Goal: Task Accomplishment & Management: Complete application form

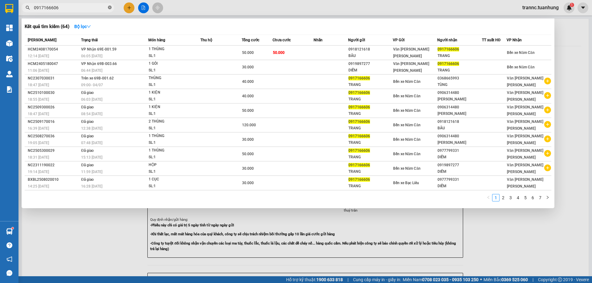
click at [111, 6] on span at bounding box center [110, 8] width 4 height 6
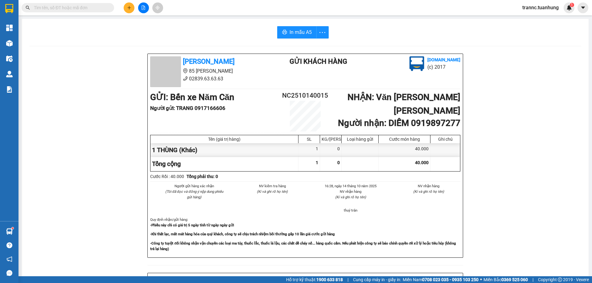
click at [101, 6] on input "text" at bounding box center [70, 7] width 73 height 7
click at [132, 7] on button at bounding box center [129, 7] width 11 height 11
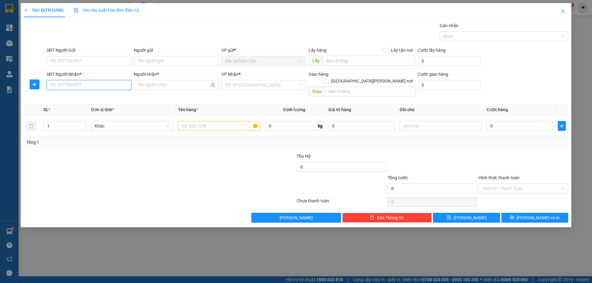
click at [82, 83] on input "SĐT Người Nhận *" at bounding box center [89, 85] width 85 height 10
click at [88, 96] on div "0397459945 - TÔ MINH SÁNG" at bounding box center [88, 97] width 77 height 7
type input "0397459945"
type input "TÔ MINH SÁNG"
type input "0397459945"
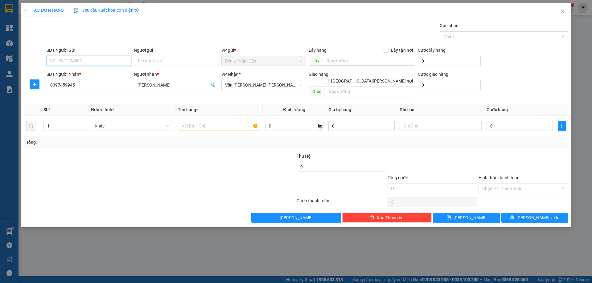
click at [99, 62] on input "SĐT Người Gửi" at bounding box center [89, 61] width 85 height 10
click at [99, 74] on div "0918670552 - HOA" at bounding box center [88, 73] width 77 height 7
type input "0918670552"
type input "HOA"
click at [192, 121] on input "text" at bounding box center [219, 126] width 82 height 10
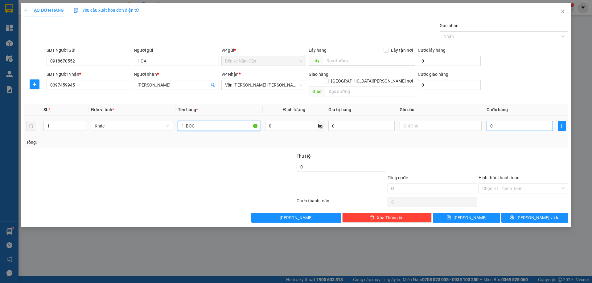
type input "1 BỌC"
click at [510, 121] on input "0" at bounding box center [520, 126] width 66 height 10
type input "4"
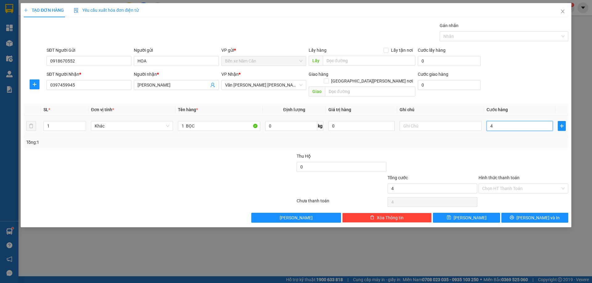
type input "40"
type input "40.000"
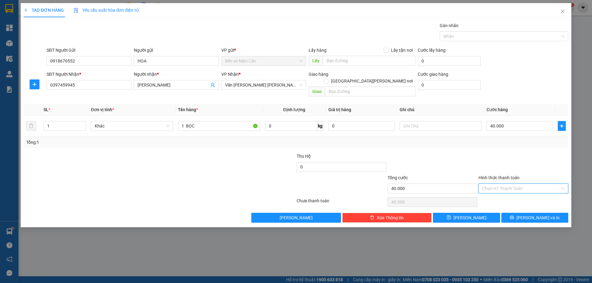
click at [502, 184] on input "Hình thức thanh toán" at bounding box center [521, 188] width 78 height 9
click at [500, 195] on div "Tại văn phòng" at bounding box center [523, 194] width 82 height 7
type input "0"
click at [514, 216] on icon "printer" at bounding box center [512, 218] width 4 height 4
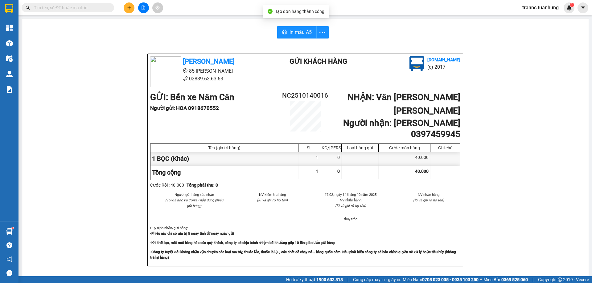
click at [533, 250] on div "Tuấn Hưng 85 Lý Chiêu Hoàng 02839.63.63.63 Gửi khách hàng Vexere.com (c) 2017 G…" at bounding box center [305, 277] width 552 height 446
click at [298, 28] on span "In mẫu A5" at bounding box center [300, 32] width 22 height 8
click at [69, 6] on input "text" at bounding box center [70, 7] width 73 height 7
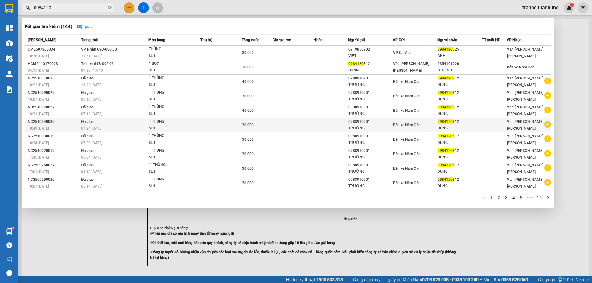
type input "0984120"
click at [547, 123] on icon "plus-circle" at bounding box center [547, 124] width 7 height 7
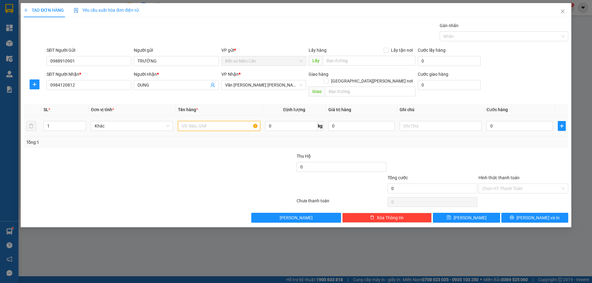
click at [203, 121] on input "text" at bounding box center [219, 126] width 82 height 10
type input "1 THÙNG"
click at [506, 121] on input "0" at bounding box center [520, 126] width 66 height 10
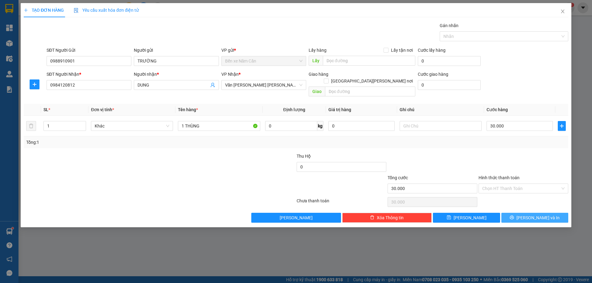
click at [505, 213] on button "Lưu và In" at bounding box center [534, 218] width 67 height 10
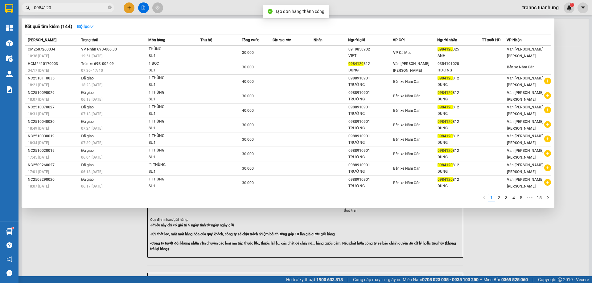
click at [519, 228] on div at bounding box center [296, 141] width 592 height 283
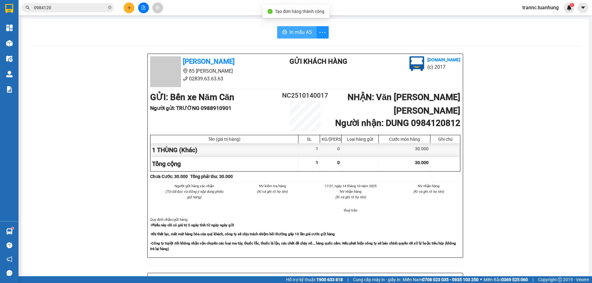
click at [300, 32] on span "In mẫu A5" at bounding box center [300, 32] width 22 height 8
click at [110, 8] on icon "close-circle" at bounding box center [110, 8] width 4 height 4
click at [100, 8] on input "text" at bounding box center [70, 7] width 73 height 7
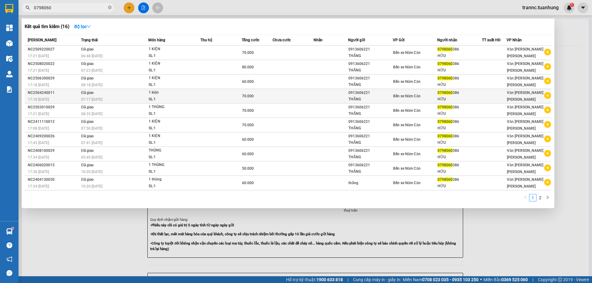
type input "0798060"
click at [546, 93] on icon "plus-circle" at bounding box center [547, 95] width 7 height 7
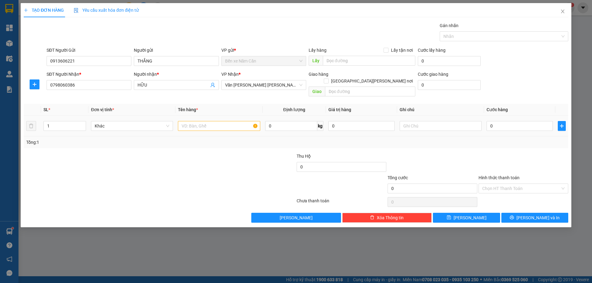
click at [195, 120] on div at bounding box center [219, 126] width 82 height 12
click at [197, 121] on input "text" at bounding box center [219, 126] width 82 height 10
type input "1 KIỆN"
click at [509, 122] on input "0" at bounding box center [520, 126] width 66 height 10
type input "6"
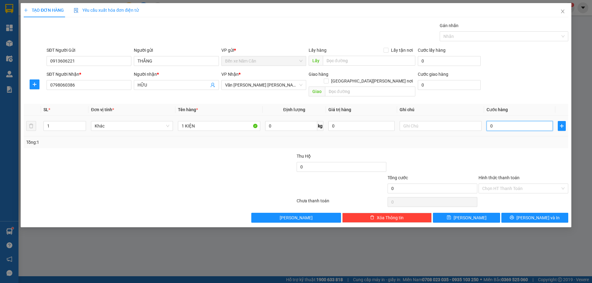
type input "6"
type input "60"
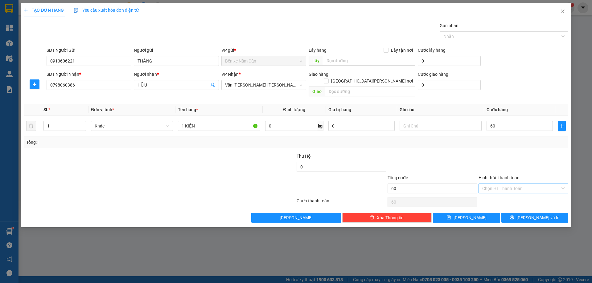
type input "60.000"
drag, startPoint x: 507, startPoint y: 180, endPoint x: 505, endPoint y: 187, distance: 6.4
click at [506, 184] on input "Hình thức thanh toán" at bounding box center [521, 188] width 78 height 9
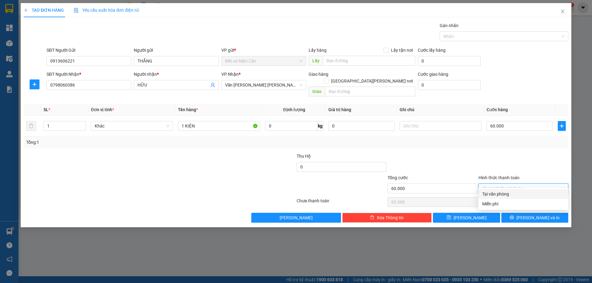
click at [503, 194] on div "Tại văn phòng" at bounding box center [523, 194] width 82 height 7
click at [515, 213] on button "Lưu và In" at bounding box center [534, 218] width 67 height 10
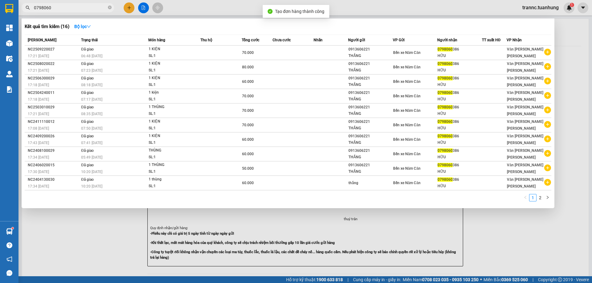
click at [537, 236] on div at bounding box center [296, 141] width 592 height 283
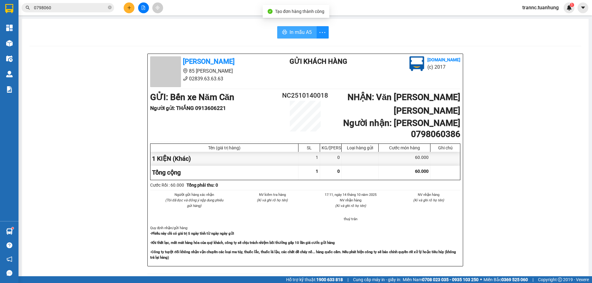
click at [289, 31] on span "In mẫu A5" at bounding box center [300, 32] width 22 height 8
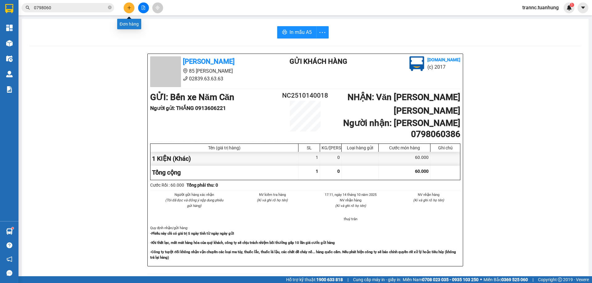
click at [130, 10] on icon "plus" at bounding box center [129, 8] width 4 height 4
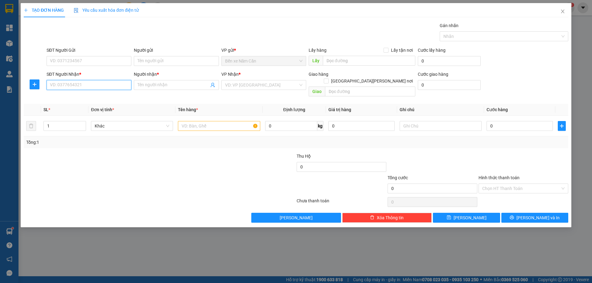
click at [95, 83] on input "SĐT Người Nhận *" at bounding box center [89, 85] width 85 height 10
click at [97, 96] on div "0919598277 - LABO CÁT TƯỜNG" at bounding box center [88, 97] width 77 height 7
type input "0919598277"
type input "LABO CÁT TƯỜNG"
type input "0919598277"
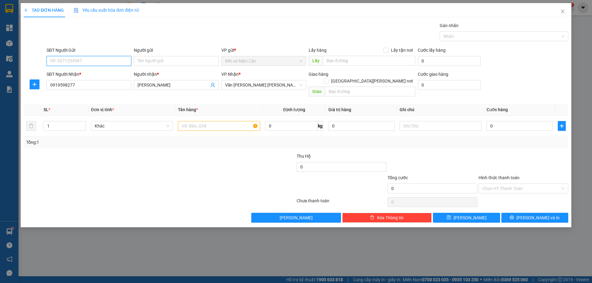
click at [90, 61] on input "SĐT Người Gửi" at bounding box center [89, 61] width 85 height 10
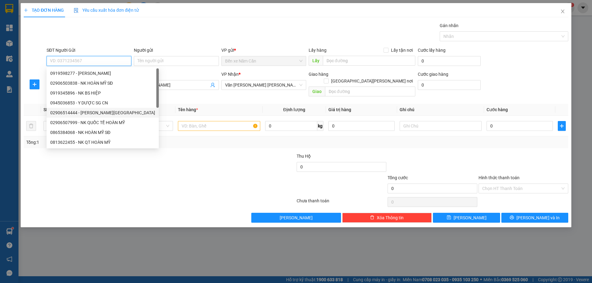
click at [104, 113] on div "02906514444 - NK HOÀN MỸ NC" at bounding box center [102, 112] width 105 height 7
type input "02906514444"
type input "NK HOÀN MỸ NC"
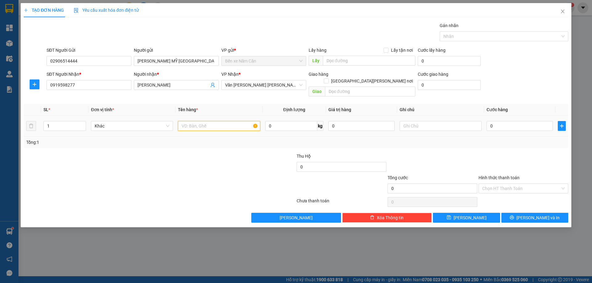
click at [224, 121] on input "text" at bounding box center [219, 126] width 82 height 10
type input "1 HỘP"
click at [515, 121] on input "0" at bounding box center [520, 126] width 66 height 10
type input "3"
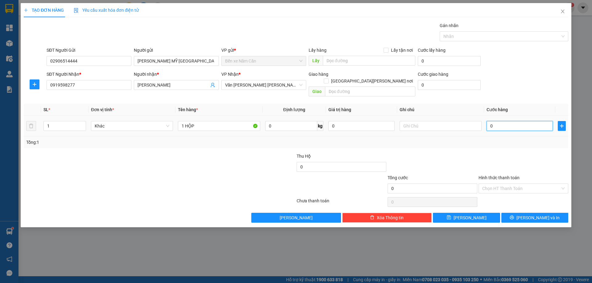
type input "3"
type input "30"
click at [518, 213] on button "Lưu và In" at bounding box center [534, 218] width 67 height 10
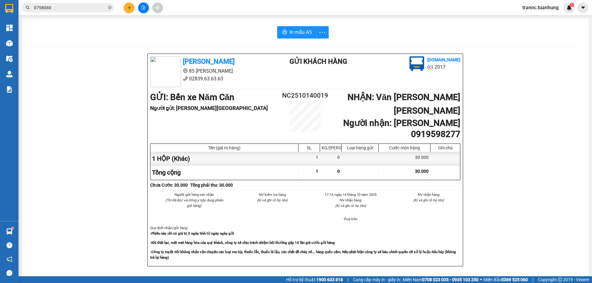
click at [535, 253] on div "Tuấn Hưng 85 Lý Chiêu Hoàng 02839.63.63.63 Gửi khách hàng Vexere.com (c) 2017 G…" at bounding box center [305, 277] width 552 height 446
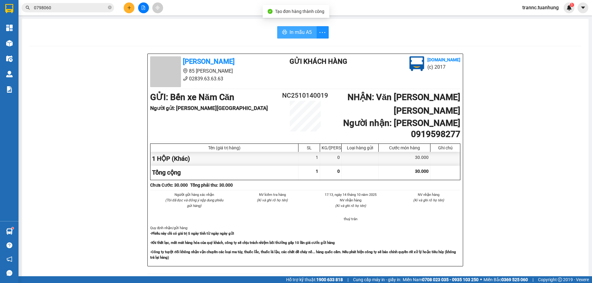
click at [295, 35] on span "In mẫu A5" at bounding box center [300, 32] width 22 height 8
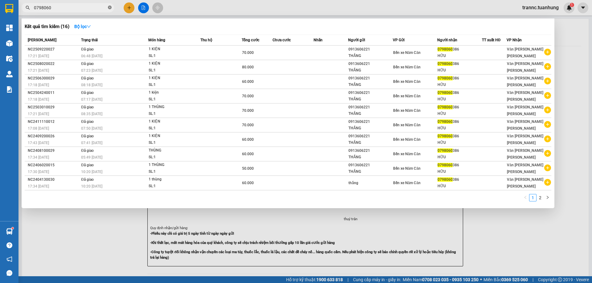
drag, startPoint x: 112, startPoint y: 8, endPoint x: 108, endPoint y: 7, distance: 3.8
click at [111, 8] on span "0798060" at bounding box center [68, 7] width 92 height 9
click at [108, 7] on icon "close-circle" at bounding box center [110, 8] width 4 height 4
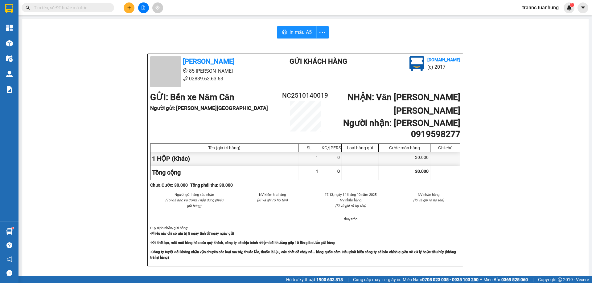
click at [104, 7] on input "text" at bounding box center [70, 7] width 73 height 7
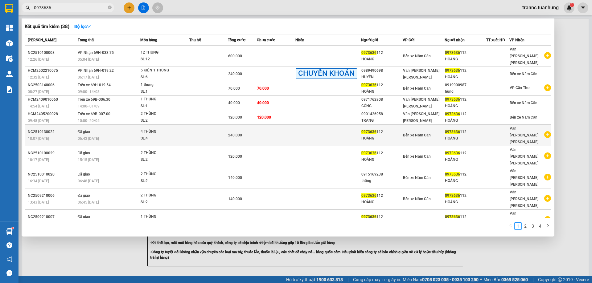
type input "0973636"
click at [547, 131] on icon "plus-circle" at bounding box center [547, 134] width 7 height 7
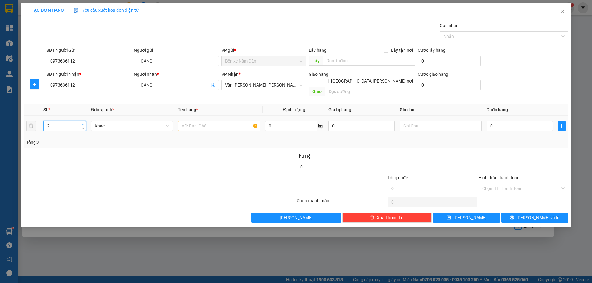
click at [82, 123] on span "up" at bounding box center [83, 125] width 4 height 4
click at [82, 121] on span "Increase Value" at bounding box center [82, 124] width 7 height 6
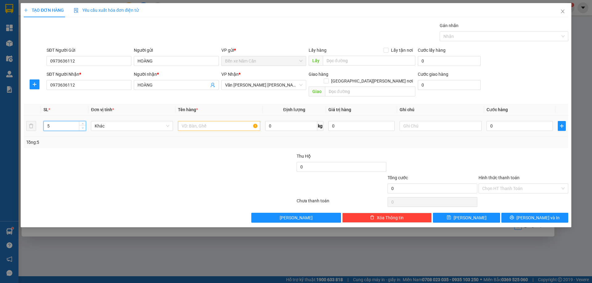
click at [82, 127] on icon "down" at bounding box center [83, 128] width 2 height 2
type input "4"
click at [82, 127] on icon "down" at bounding box center [83, 128] width 2 height 2
click at [217, 121] on input "text" at bounding box center [219, 126] width 82 height 10
type input "4 THÙNG"
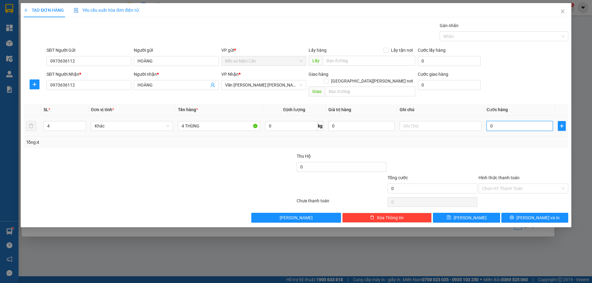
click at [500, 121] on input "0" at bounding box center [520, 126] width 66 height 10
type input "2"
type input "24"
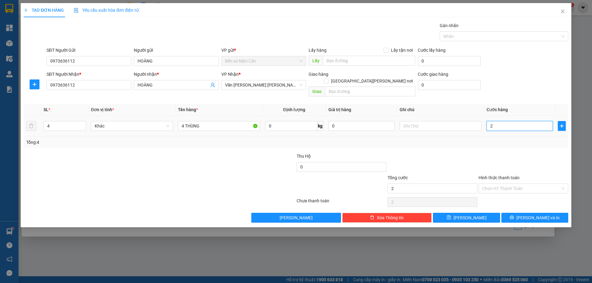
type input "24"
click at [508, 216] on button "Lưu và In" at bounding box center [534, 218] width 67 height 10
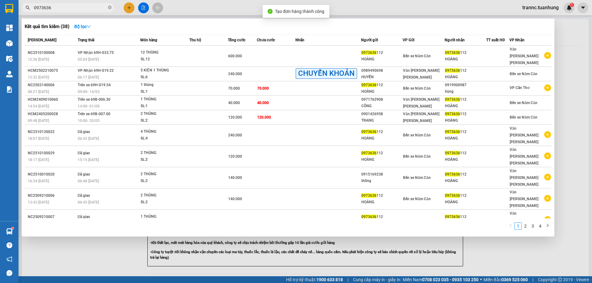
drag, startPoint x: 532, startPoint y: 248, endPoint x: 526, endPoint y: 229, distance: 19.9
click at [532, 244] on div at bounding box center [296, 141] width 592 height 283
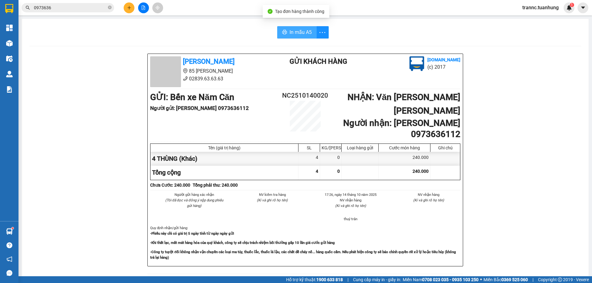
click at [285, 32] on button "In mẫu A5" at bounding box center [296, 32] width 39 height 12
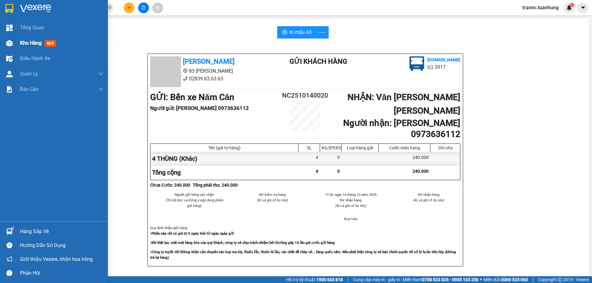
click at [19, 39] on div "Kho hàng mới" at bounding box center [54, 42] width 108 height 15
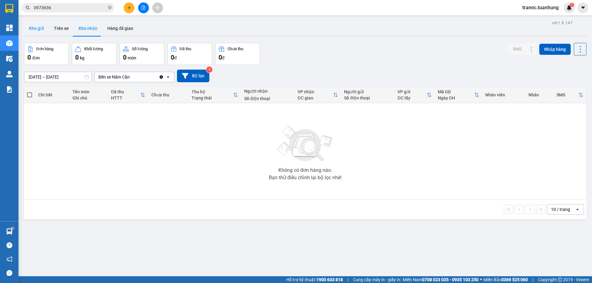
click at [33, 30] on button "Kho gửi" at bounding box center [36, 28] width 25 height 15
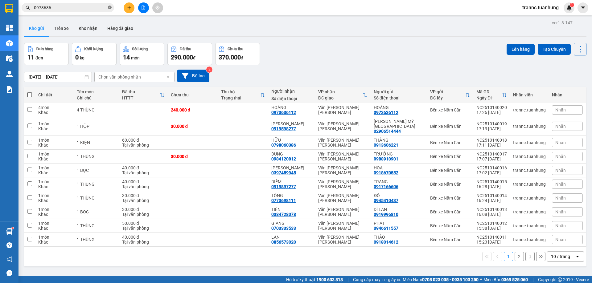
click at [110, 8] on icon "close-circle" at bounding box center [110, 8] width 4 height 4
click at [92, 8] on input "text" at bounding box center [70, 7] width 73 height 7
click at [88, 9] on input "text" at bounding box center [70, 7] width 73 height 7
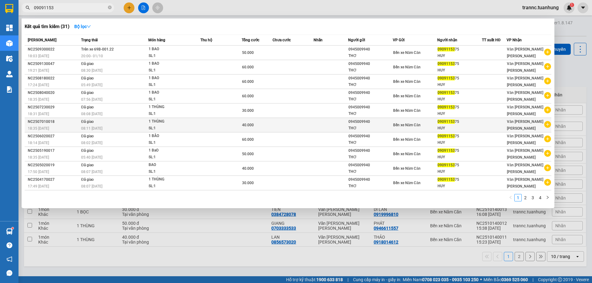
type input "09091153"
click at [550, 125] on icon "plus-circle" at bounding box center [547, 124] width 7 height 7
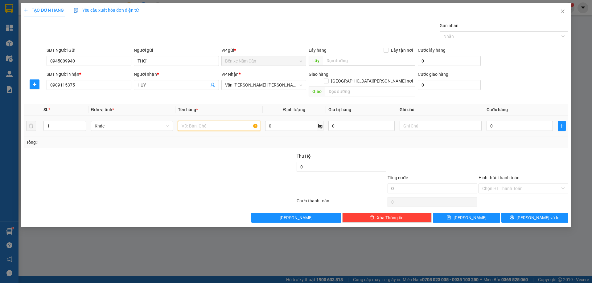
click at [228, 121] on input "text" at bounding box center [219, 126] width 82 height 10
type input "1 BAO"
click at [507, 121] on input "0" at bounding box center [520, 126] width 66 height 10
type input "6"
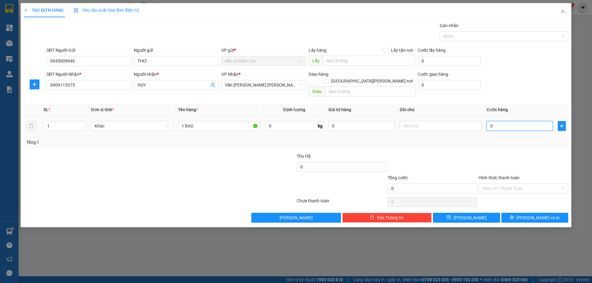
type input "6"
type input "60"
type input "60.000"
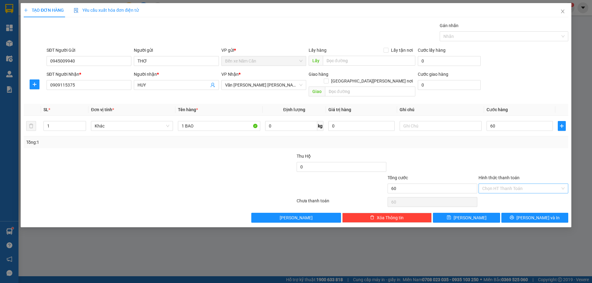
type input "60.000"
click at [496, 184] on input "Hình thức thanh toán" at bounding box center [521, 188] width 78 height 9
click at [497, 191] on div "Tại văn phòng" at bounding box center [523, 194] width 82 height 7
click at [513, 213] on button "Lưu và In" at bounding box center [534, 218] width 67 height 10
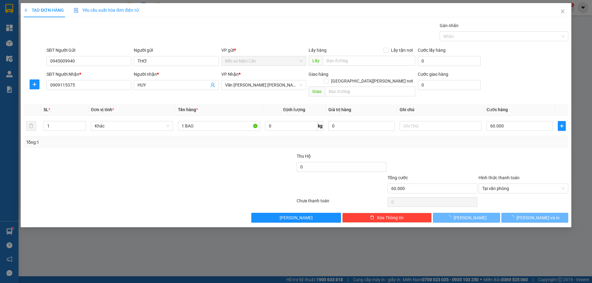
drag, startPoint x: 515, startPoint y: 238, endPoint x: 326, endPoint y: 42, distance: 272.1
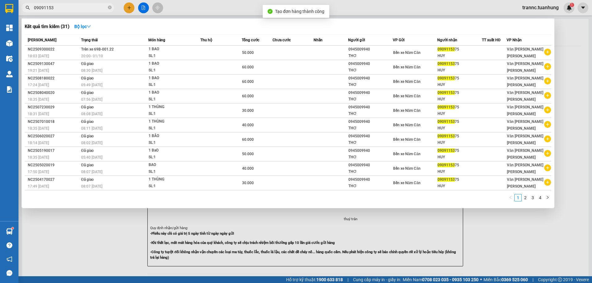
click at [499, 228] on div at bounding box center [296, 141] width 592 height 283
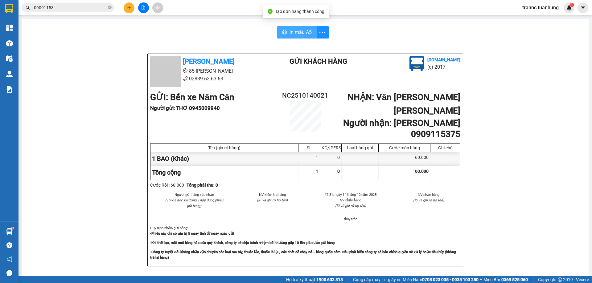
click at [297, 33] on span "In mẫu A5" at bounding box center [300, 32] width 22 height 8
click at [109, 7] on icon "close-circle" at bounding box center [110, 8] width 4 height 4
click at [96, 6] on input "text" at bounding box center [70, 7] width 73 height 7
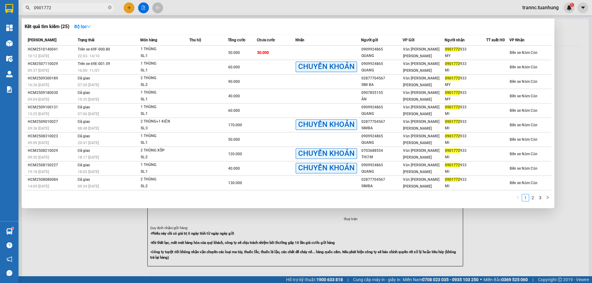
type input "0901772"
drag, startPoint x: 111, startPoint y: 7, endPoint x: 105, endPoint y: 7, distance: 5.6
click at [110, 7] on icon "close-circle" at bounding box center [110, 8] width 4 height 4
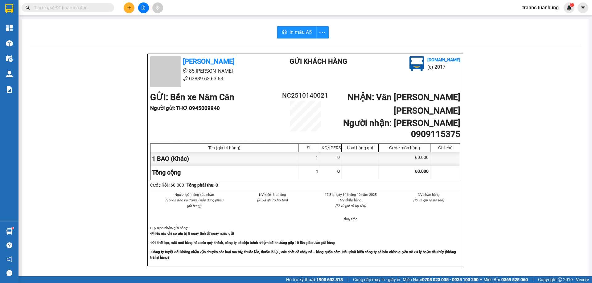
click at [103, 7] on input "text" at bounding box center [70, 7] width 73 height 7
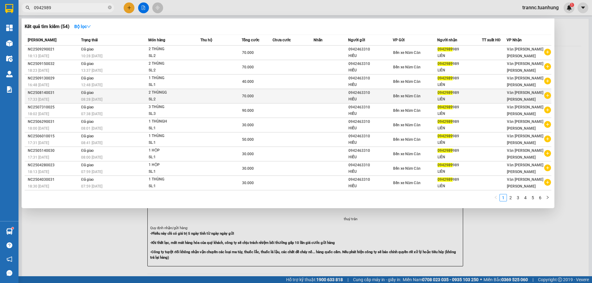
type input "0942989"
click at [548, 96] on icon "plus-circle" at bounding box center [547, 95] width 7 height 7
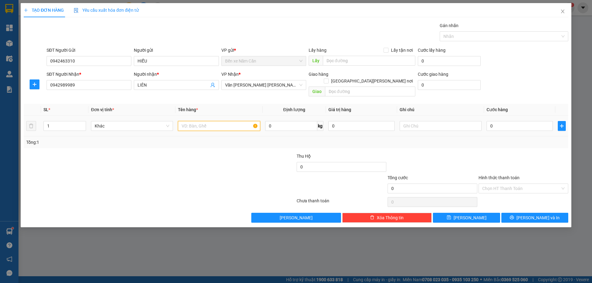
click at [204, 121] on input "text" at bounding box center [219, 126] width 82 height 10
type input "1 THÙNG"
drag, startPoint x: 497, startPoint y: 120, endPoint x: 493, endPoint y: 123, distance: 4.6
click at [496, 121] on input "0" at bounding box center [520, 126] width 66 height 10
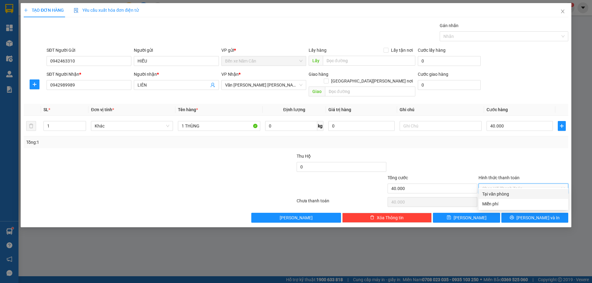
click at [496, 184] on input "Hình thức thanh toán" at bounding box center [521, 188] width 78 height 9
click at [499, 194] on div "Tại văn phòng" at bounding box center [523, 194] width 82 height 7
click at [519, 213] on button "Lưu và In" at bounding box center [534, 218] width 67 height 10
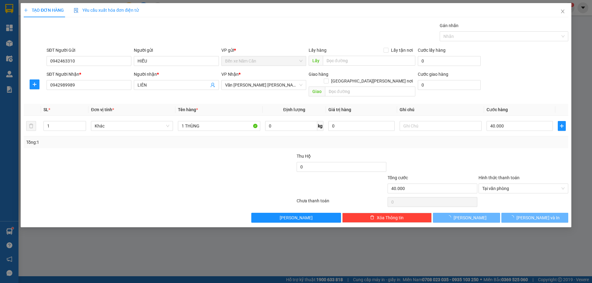
click at [526, 239] on div at bounding box center [296, 141] width 592 height 283
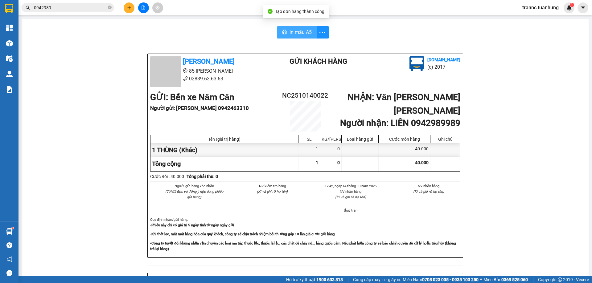
click at [289, 37] on button "In mẫu A5" at bounding box center [296, 32] width 39 height 12
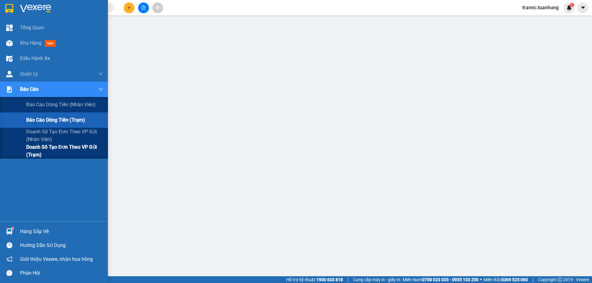
click at [38, 151] on span "Doanh số tạo đơn theo VP gửi (trạm)" at bounding box center [64, 150] width 77 height 15
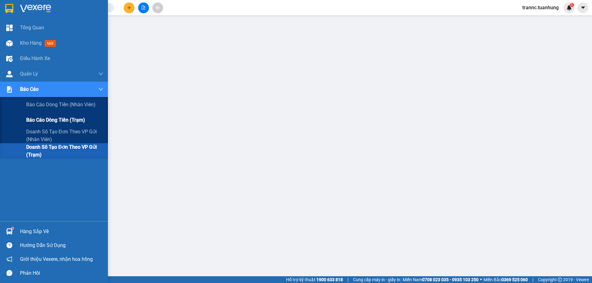
click at [45, 121] on span "Báo cáo dòng tiền (trạm)" at bounding box center [55, 120] width 59 height 8
